Goal: Check status: Check status

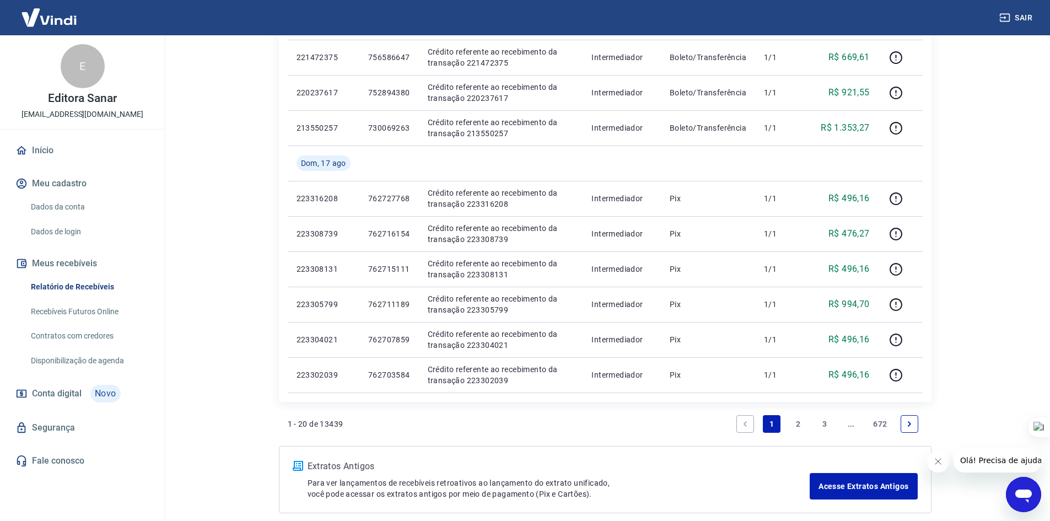
scroll to position [662, 0]
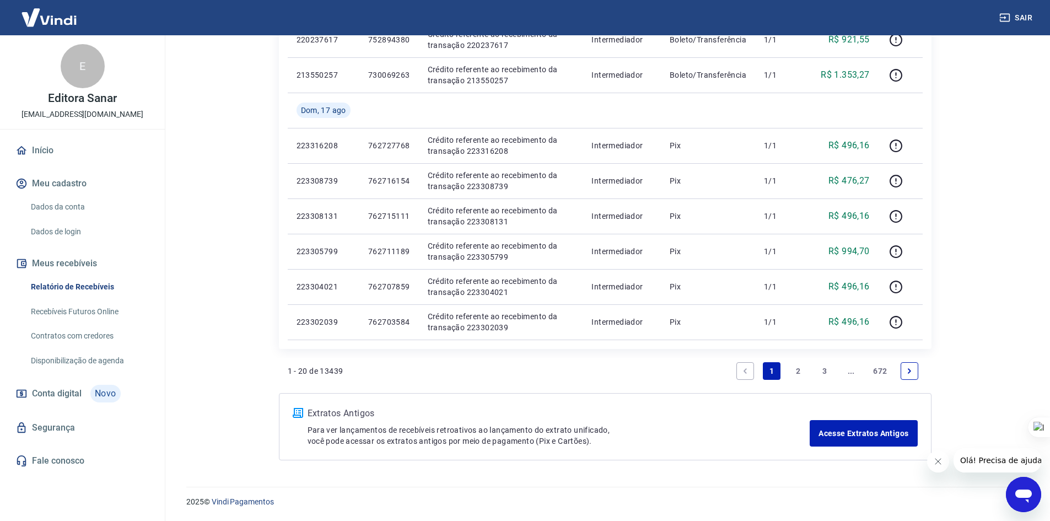
drag, startPoint x: 802, startPoint y: 365, endPoint x: 964, endPoint y: 312, distance: 169.9
click at [802, 365] on link "2" at bounding box center [798, 371] width 18 height 18
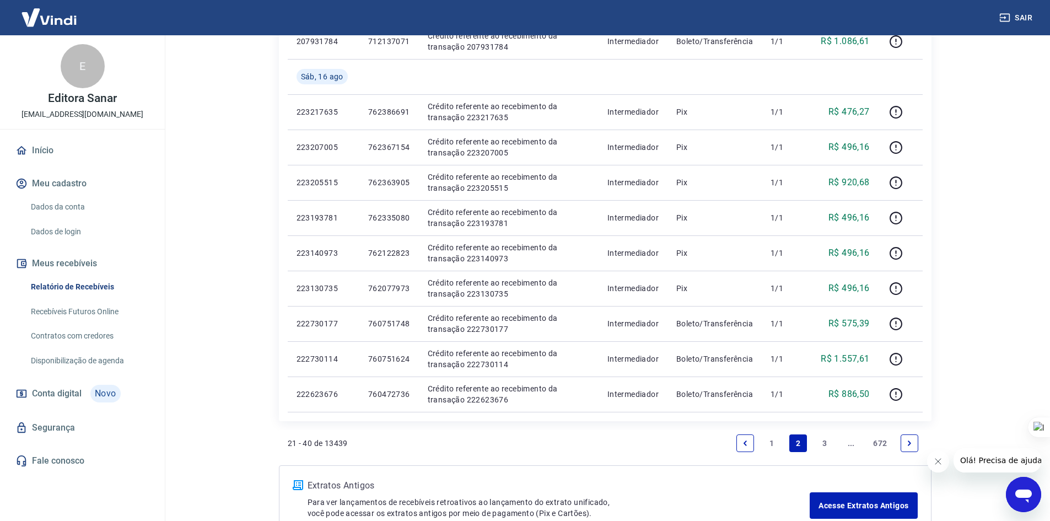
scroll to position [662, 0]
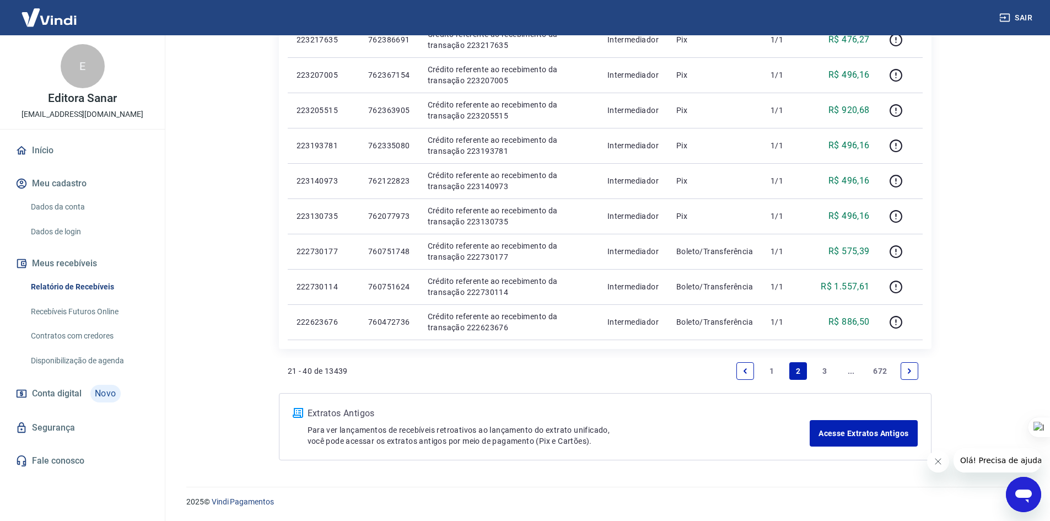
click at [825, 372] on link "3" at bounding box center [825, 371] width 18 height 18
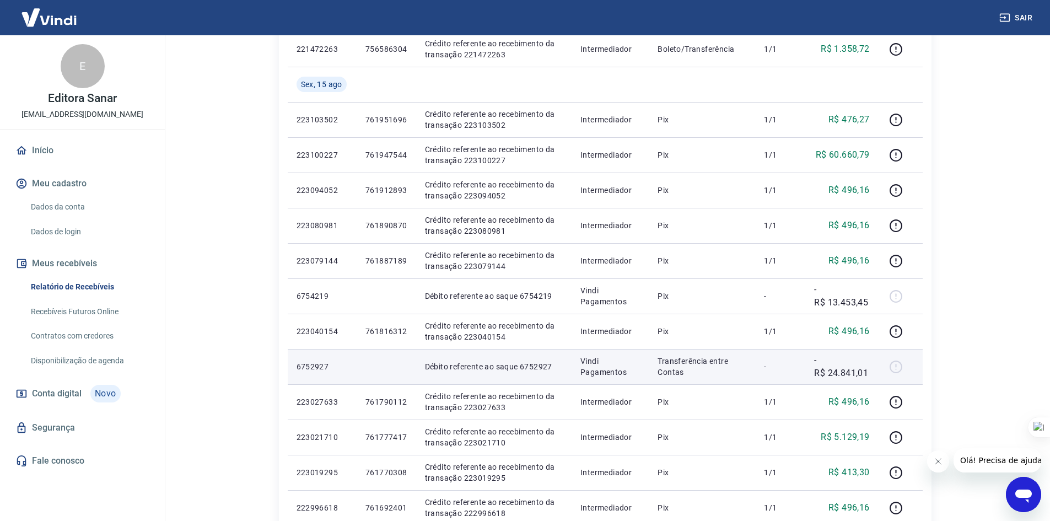
scroll to position [661, 0]
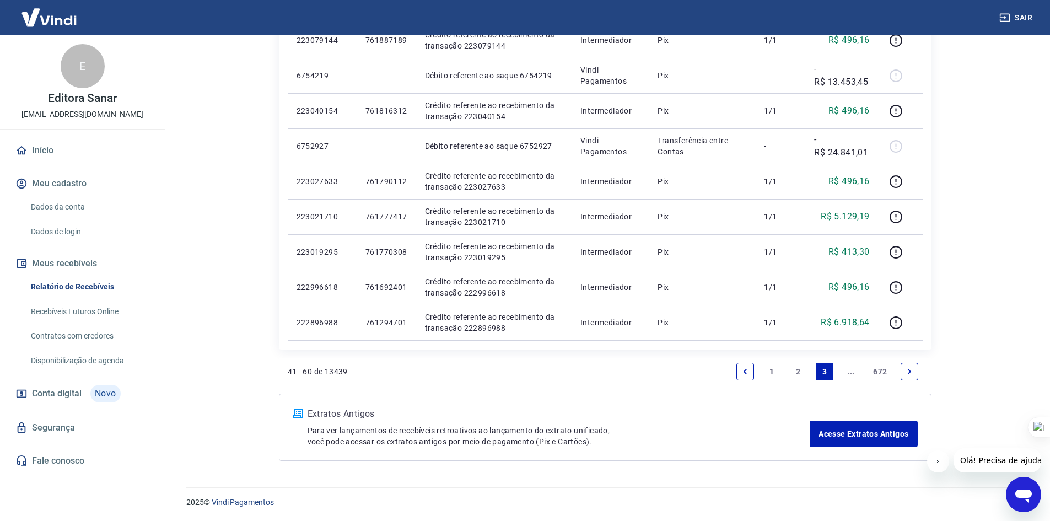
click at [909, 368] on icon "Next page" at bounding box center [909, 372] width 8 height 8
